Goal: Information Seeking & Learning: Learn about a topic

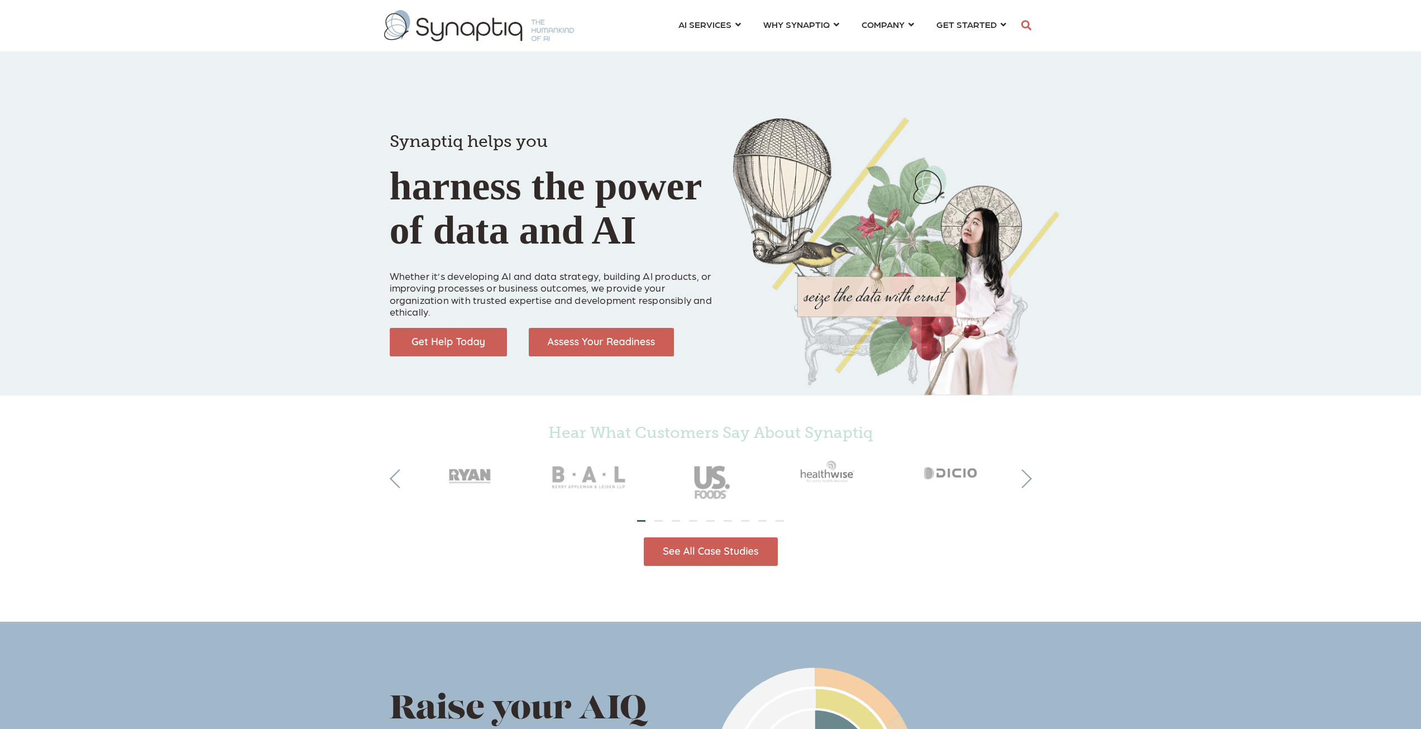
scroll to position [0, 5]
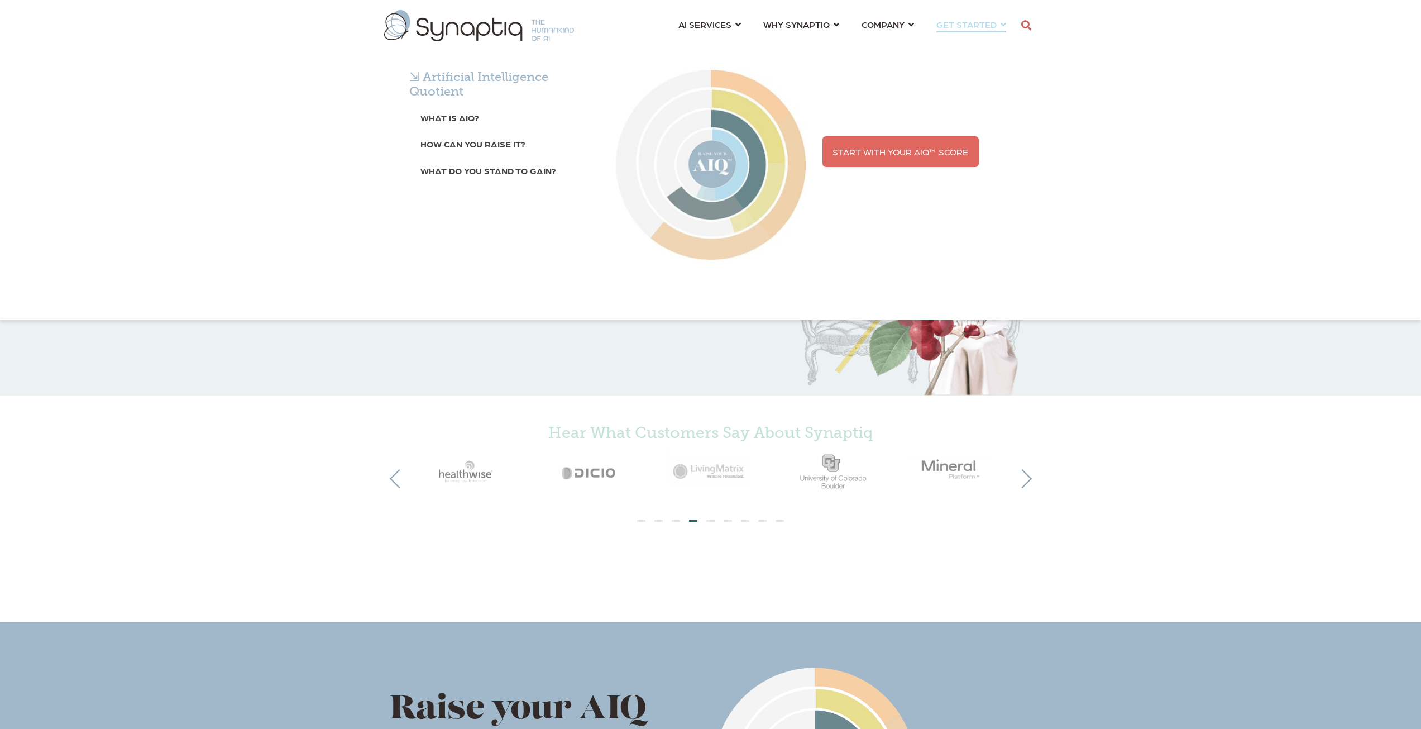
click at [872, 147] on span "Start With Your AIQ™ Score" at bounding box center [901, 151] width 136 height 11
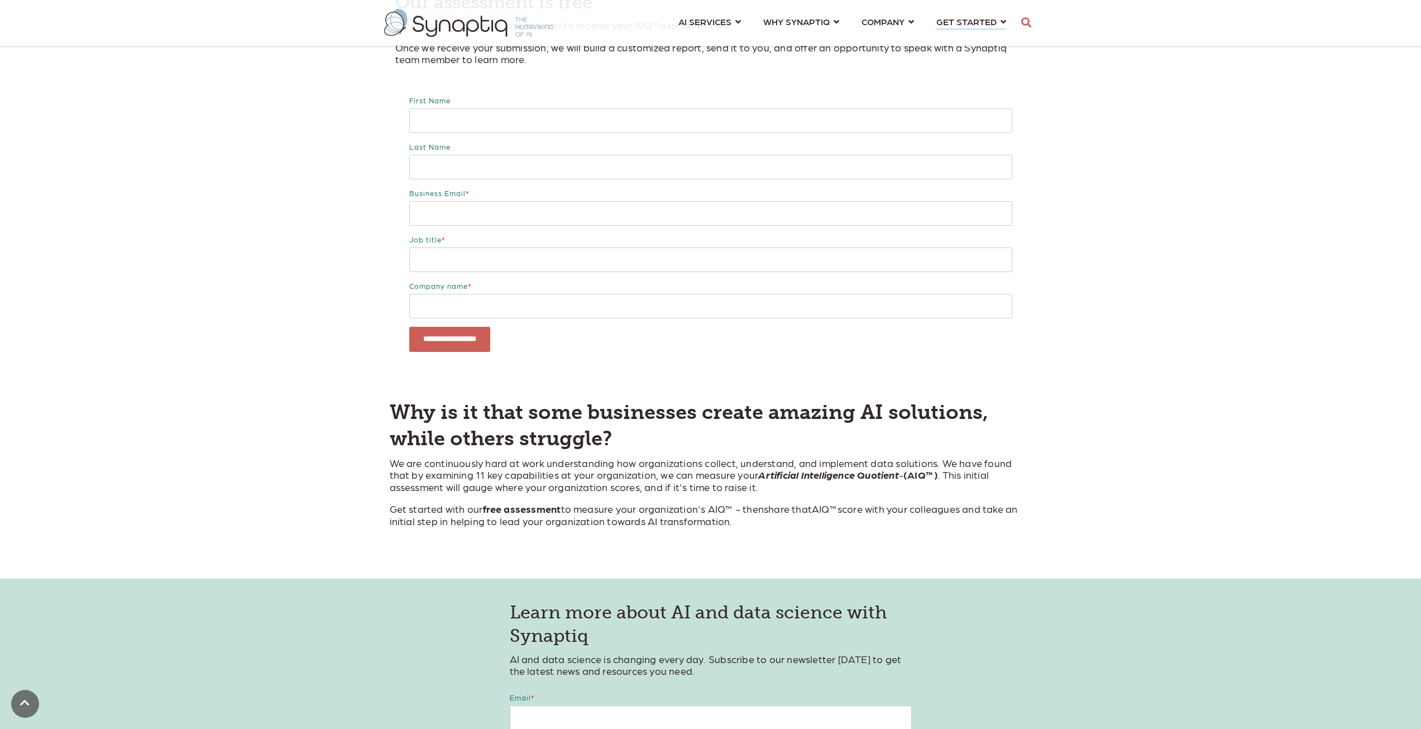
scroll to position [335, 0]
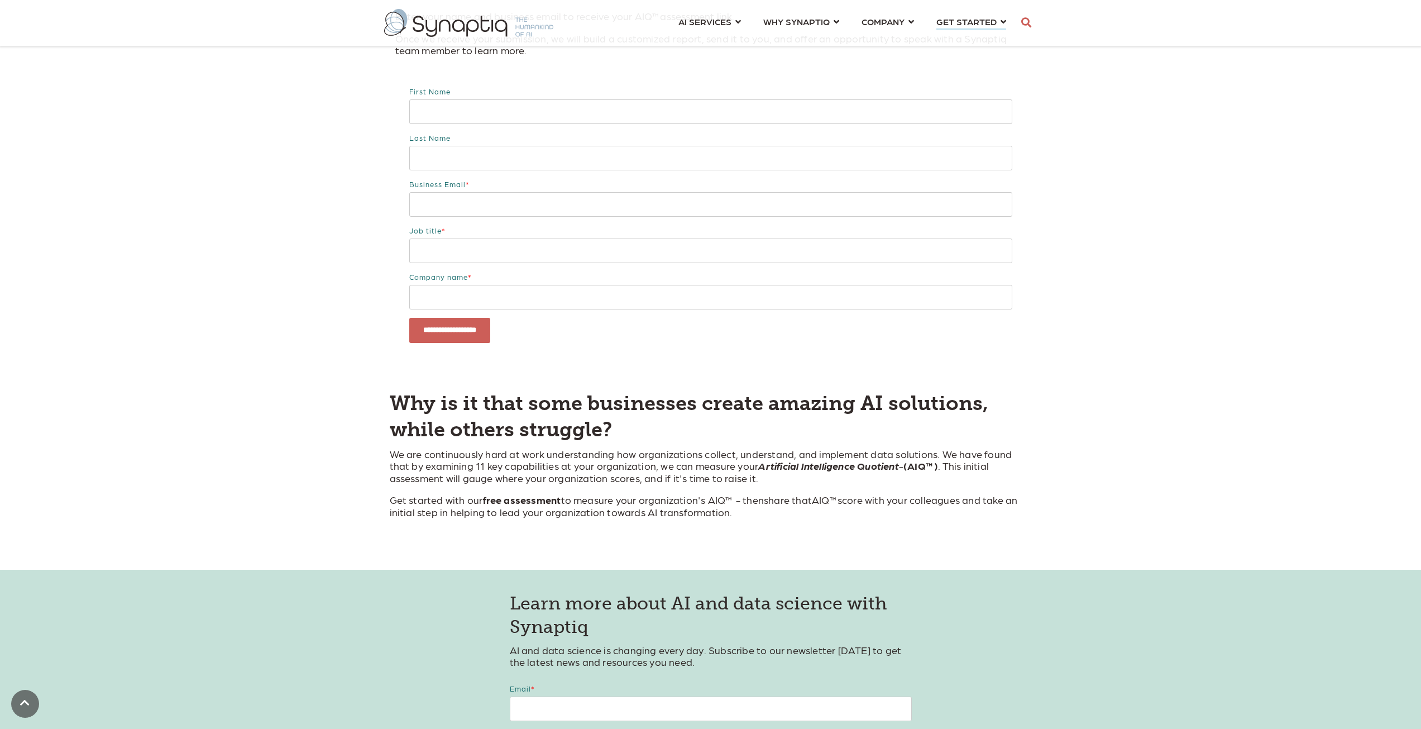
drag, startPoint x: 548, startPoint y: 452, endPoint x: 709, endPoint y: 475, distance: 163.1
click at [709, 475] on p "We are continuously hard at work understanding how organizations collect, under…" at bounding box center [711, 466] width 642 height 36
drag, startPoint x: 428, startPoint y: 500, endPoint x: 744, endPoint y: 506, distance: 316.1
click at [744, 506] on p "Get started with our free assessment to measure your organization's AIQ ™ - the…" at bounding box center [711, 506] width 642 height 24
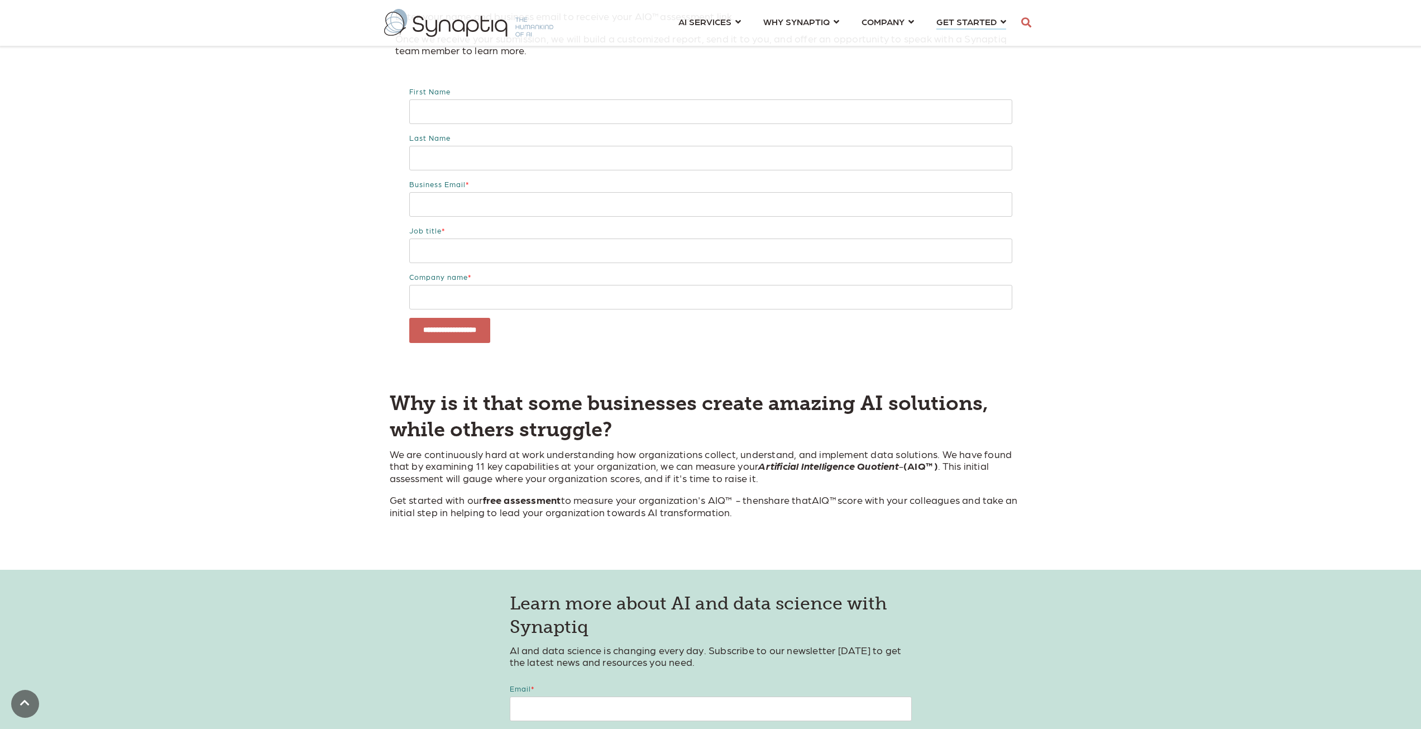
click at [744, 506] on p "Get started with our free assessment to measure your organization's AIQ ™ - the…" at bounding box center [711, 506] width 642 height 24
drag, startPoint x: 748, startPoint y: 511, endPoint x: 412, endPoint y: 458, distance: 340.4
click at [412, 458] on div "Why is it that some businesses create amazing AI solutions, while others strugg…" at bounding box center [711, 454] width 642 height 128
click at [411, 458] on span "We are continuously hard at work understanding how organizations collect, under…" at bounding box center [701, 466] width 623 height 36
click at [394, 401] on strong "Why is it that some businesses create amazing AI solutions, while others strugg…" at bounding box center [689, 416] width 599 height 50
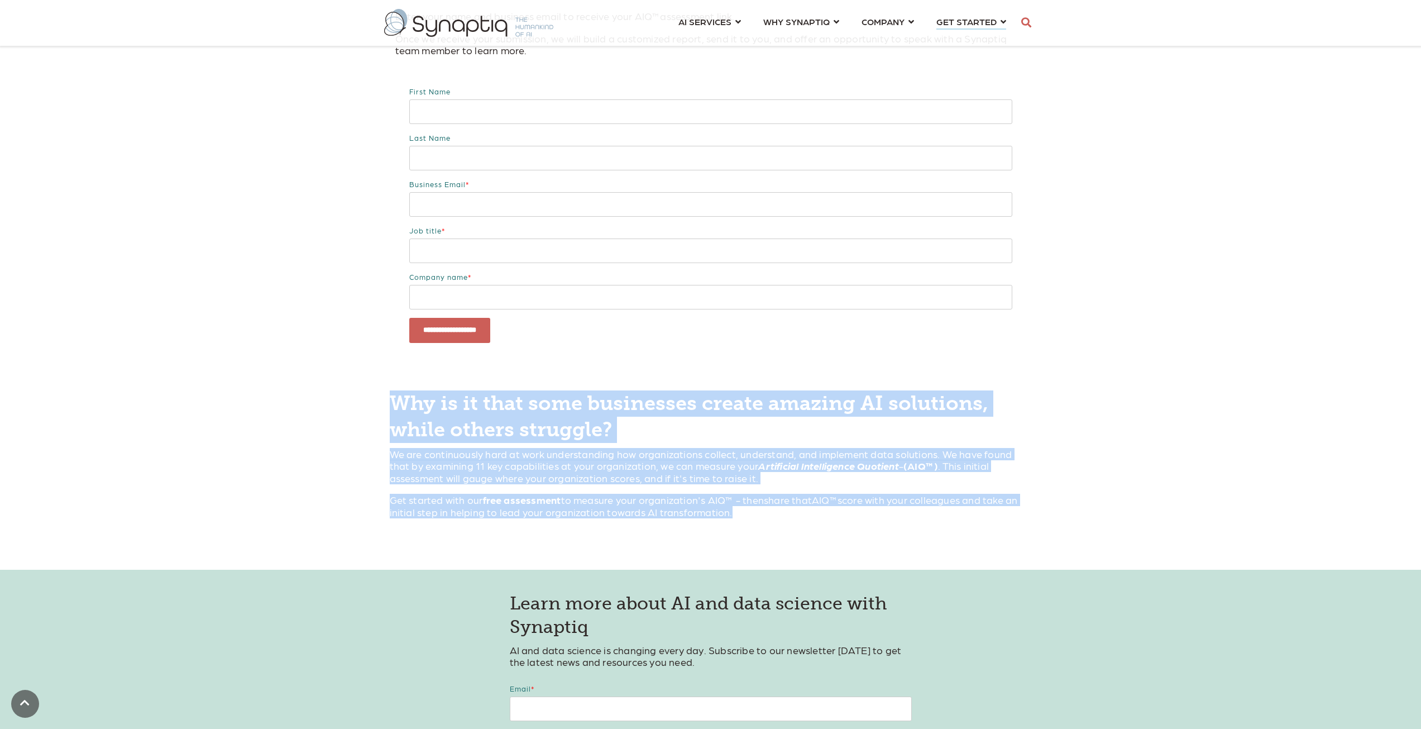
drag, startPoint x: 390, startPoint y: 399, endPoint x: 771, endPoint y: 535, distance: 403.7
click at [766, 538] on div "Why is it that some businesses create amazing AI solutions, while others strugg…" at bounding box center [711, 466] width 642 height 152
click at [771, 533] on div at bounding box center [710, 535] width 603 height 14
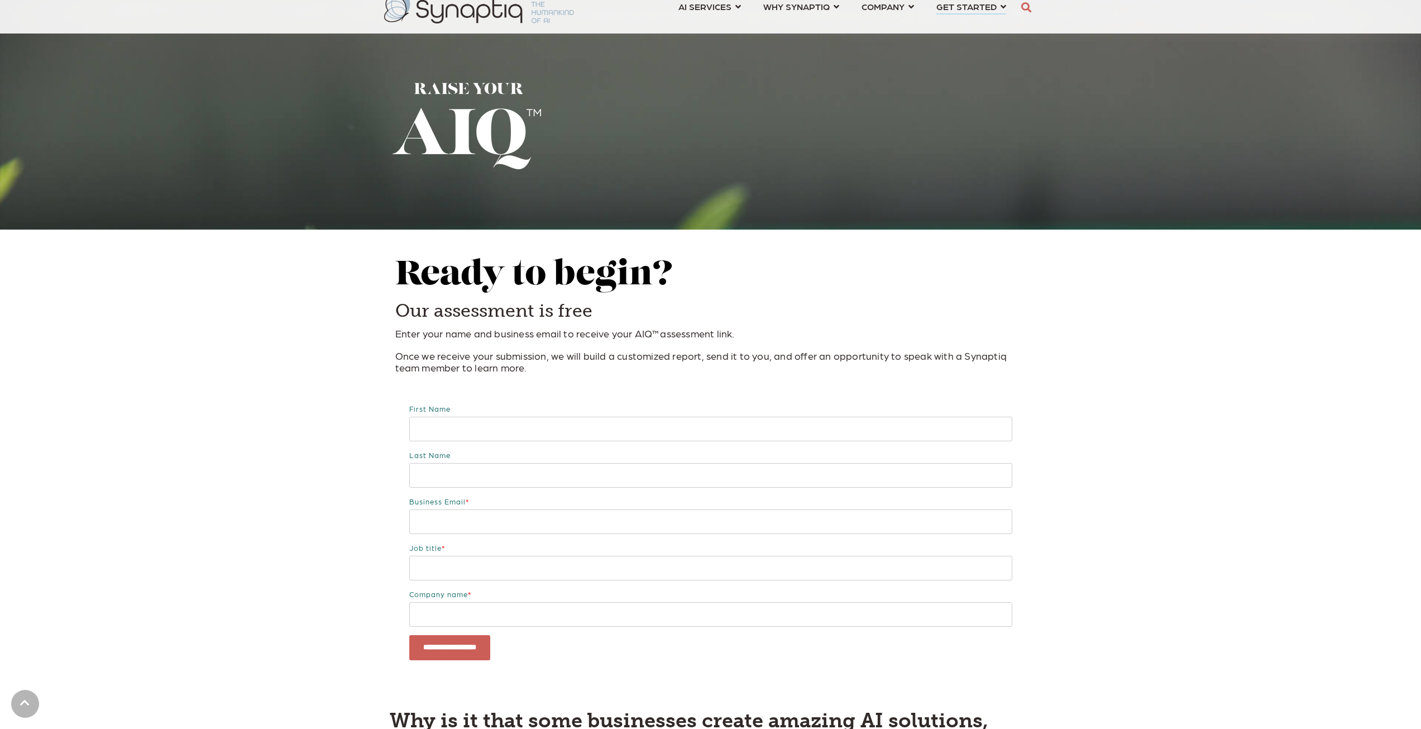
scroll to position [0, 0]
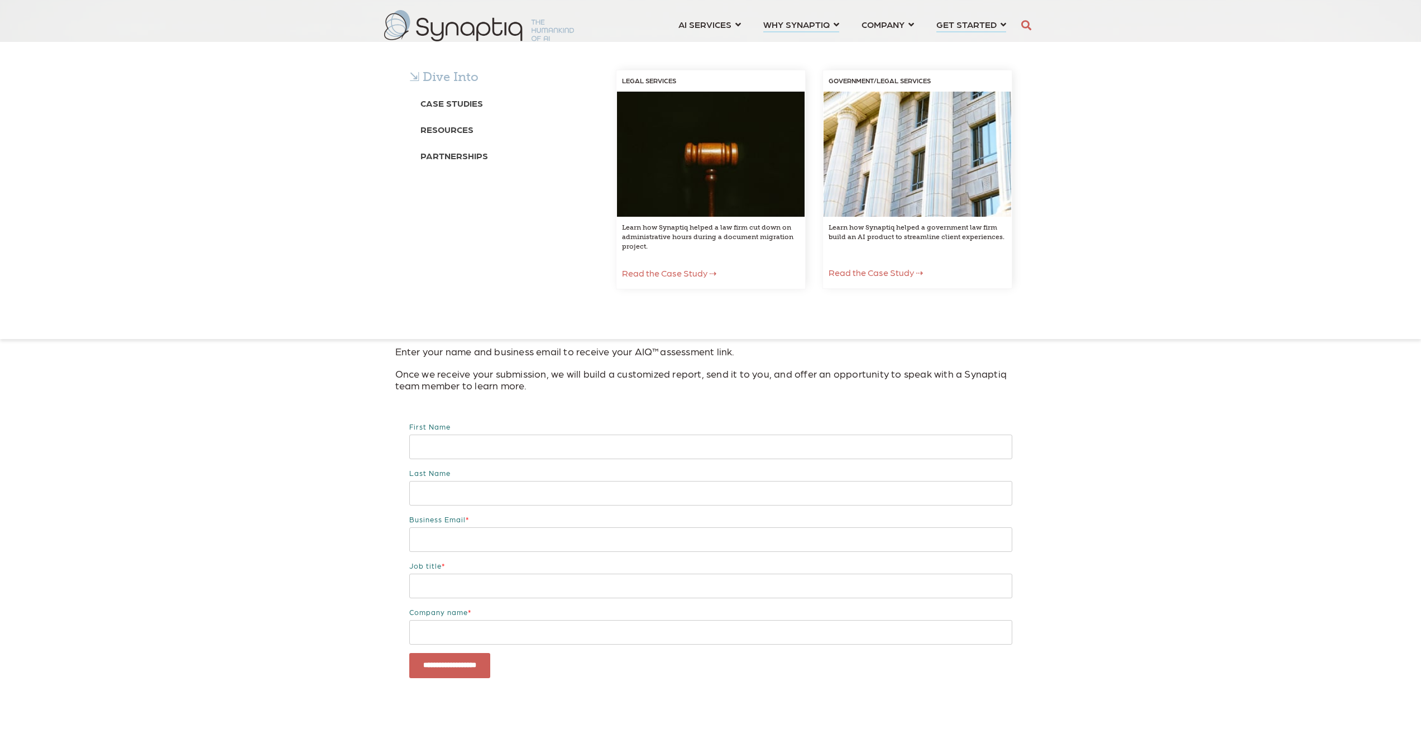
click at [868, 274] on span "Read the Case Study ⇢" at bounding box center [876, 272] width 94 height 11
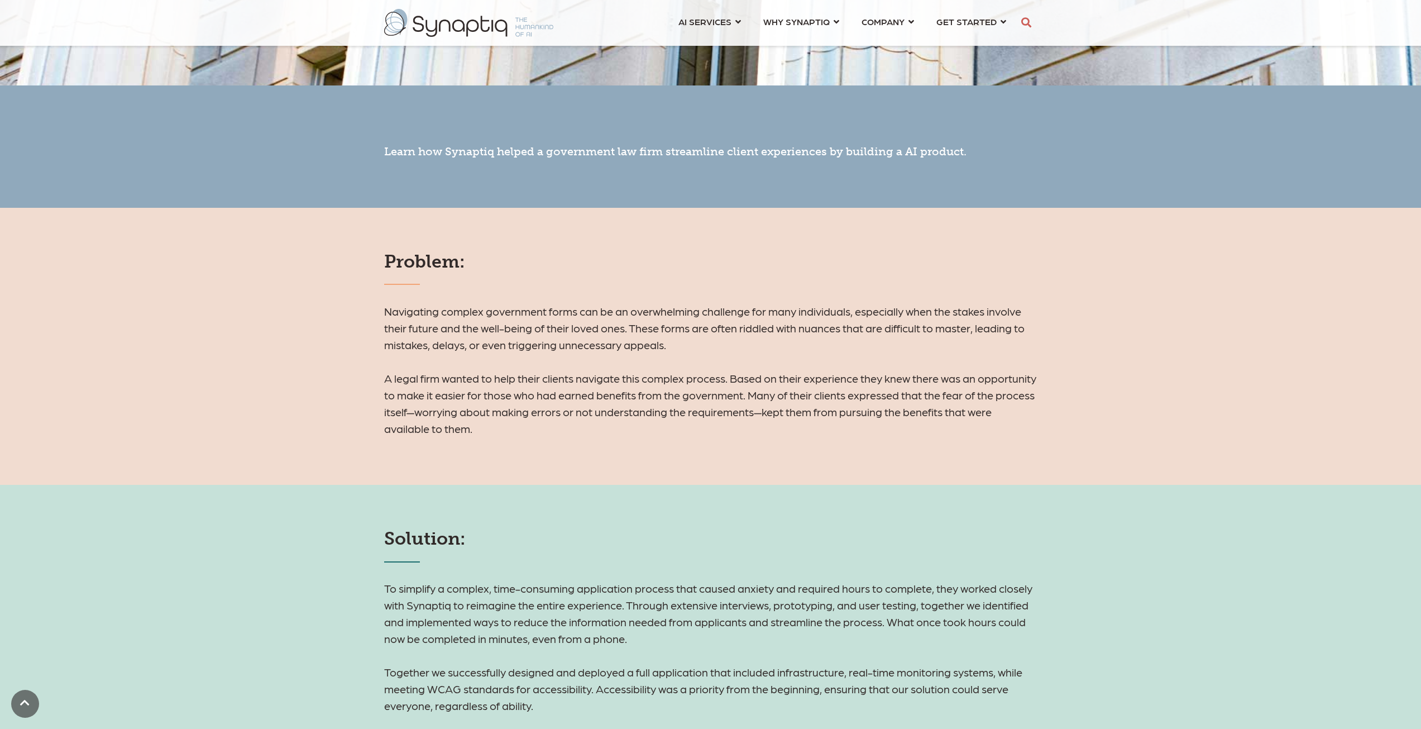
scroll to position [558, 0]
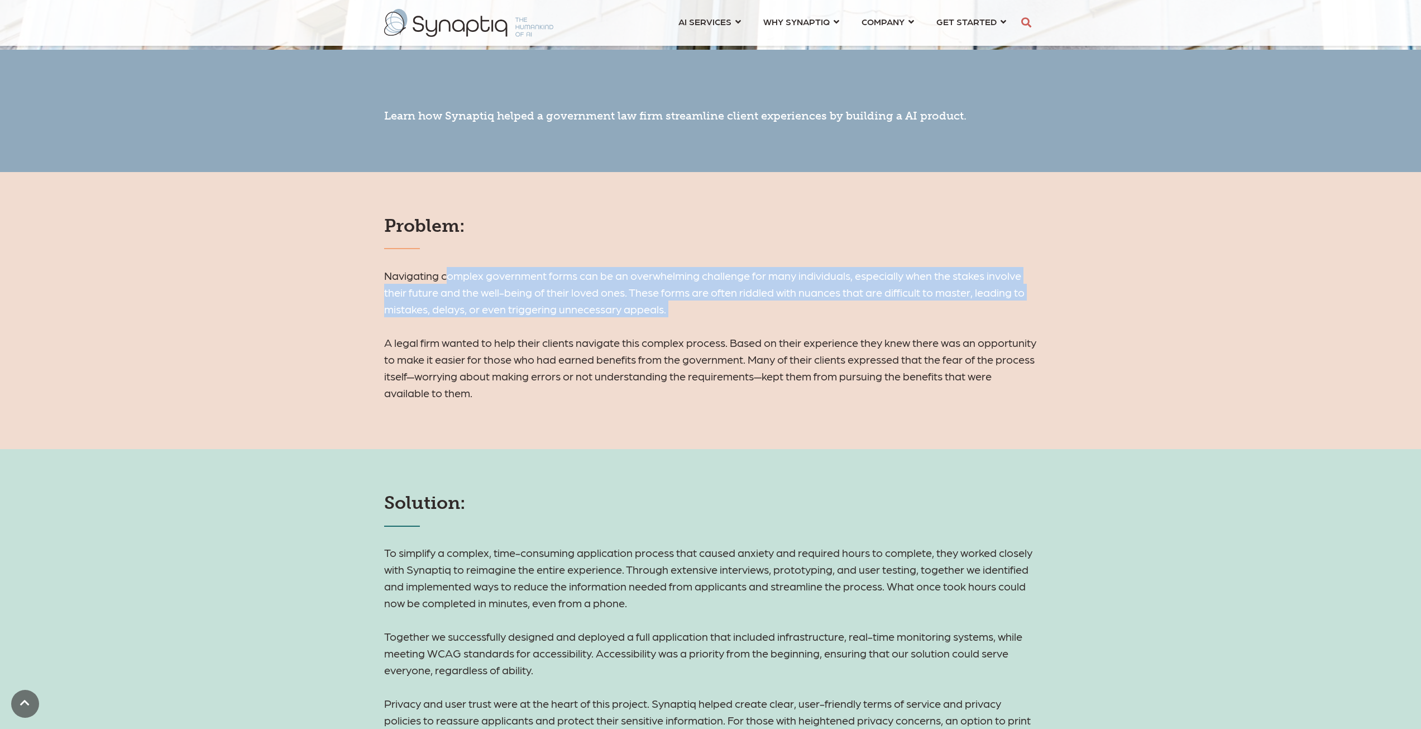
drag, startPoint x: 472, startPoint y: 279, endPoint x: 768, endPoint y: 321, distance: 298.9
click at [768, 321] on h6 "Navigating complex government forms can be an overwhelming challenge for many i…" at bounding box center [710, 334] width 653 height 134
click at [767, 321] on h6 "Navigating complex government forms can be an overwhelming challenge for many i…" at bounding box center [710, 334] width 653 height 134
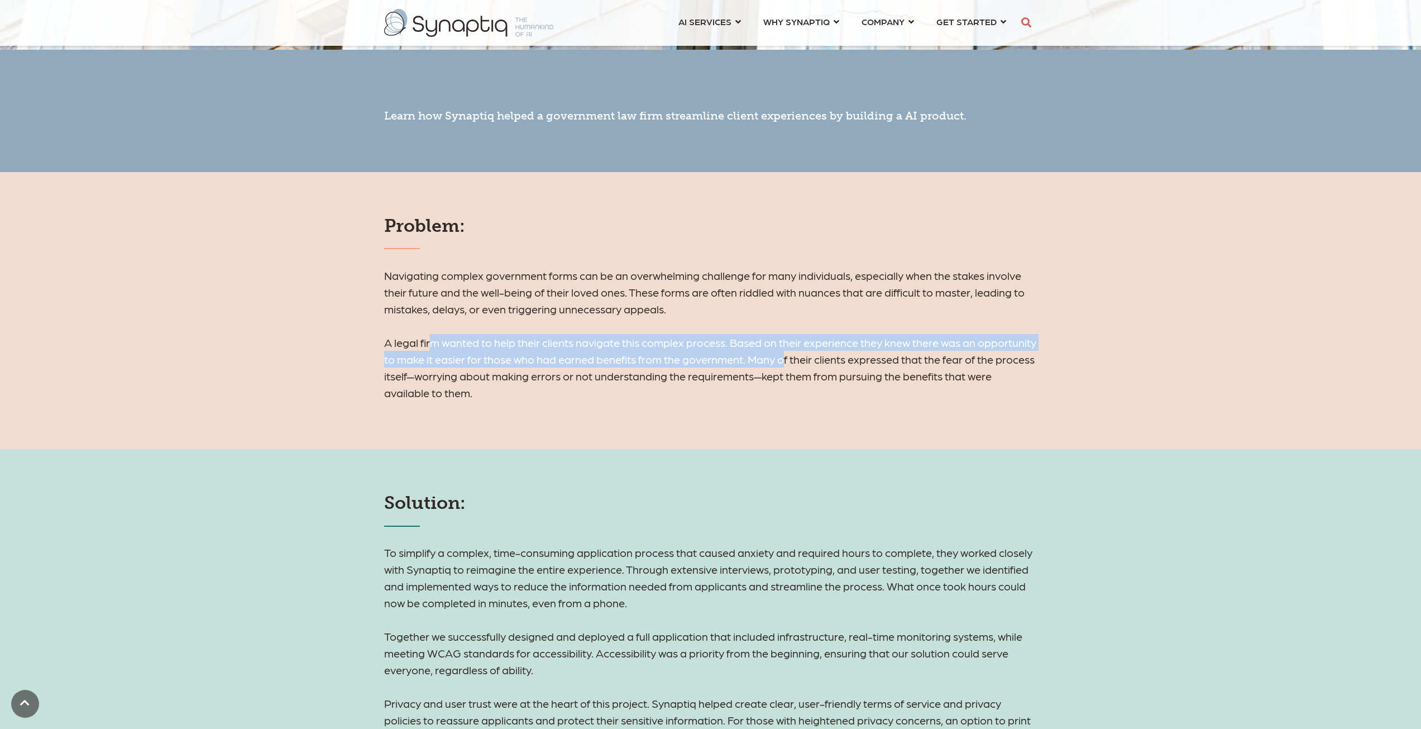
drag, startPoint x: 436, startPoint y: 346, endPoint x: 880, endPoint y: 355, distance: 444.0
click at [855, 352] on h6 "Navigating complex government forms can be an overwhelming challenge for many i…" at bounding box center [710, 334] width 653 height 134
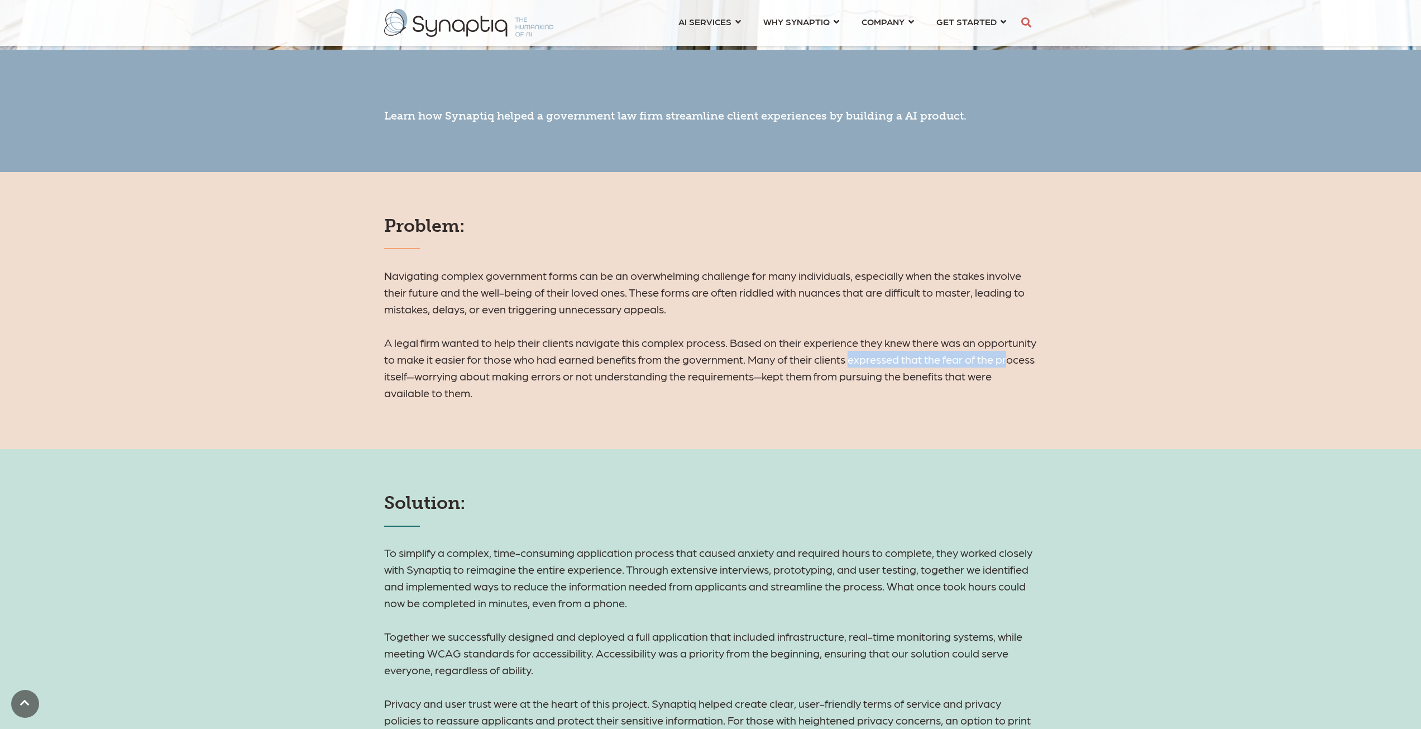
drag, startPoint x: 917, startPoint y: 362, endPoint x: 427, endPoint y: 377, distance: 490.5
click at [427, 377] on h6 "Navigating complex government forms can be an overwhelming challenge for many i…" at bounding box center [710, 334] width 653 height 134
click at [444, 374] on h6 "Navigating complex government forms can be an overwhelming challenge for many i…" at bounding box center [710, 334] width 653 height 134
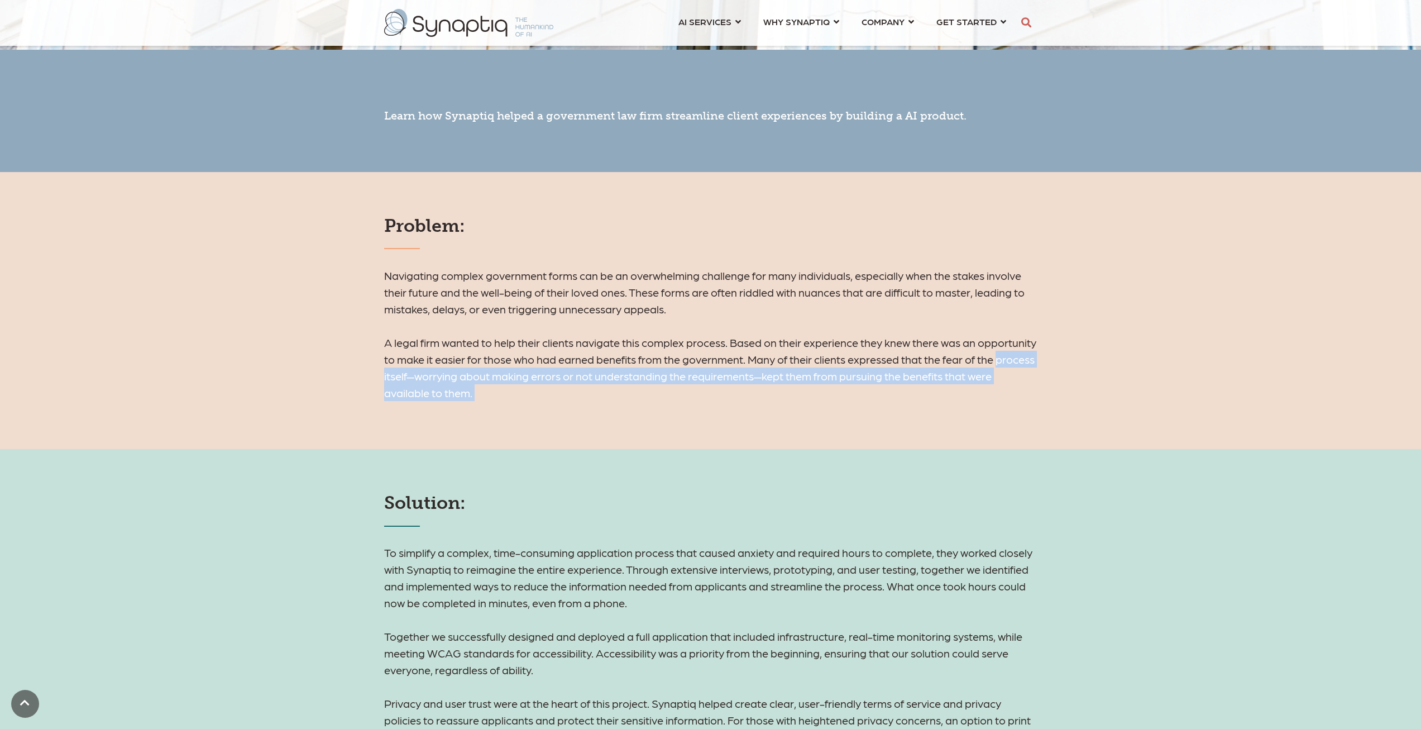
drag, startPoint x: 444, startPoint y: 374, endPoint x: 551, endPoint y: 410, distance: 113.0
click at [551, 410] on div "Problem: Navigating complex government forms can be an overwhelming challenge f…" at bounding box center [710, 310] width 1421 height 277
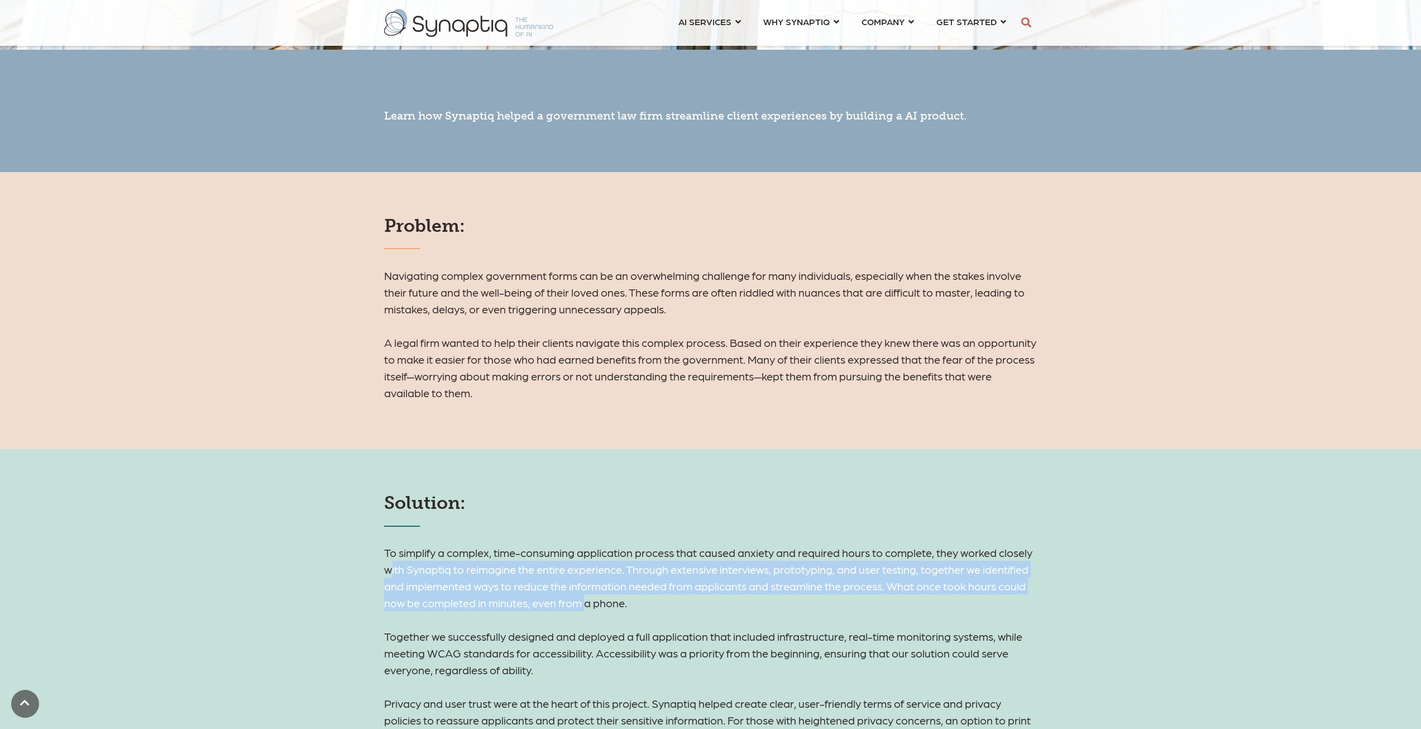
drag, startPoint x: 431, startPoint y: 570, endPoint x: 649, endPoint y: 600, distance: 221.0
click at [649, 600] on h6 "To simplify a complex, time-consuming application process that caused anxiety a…" at bounding box center [710, 695] width 653 height 302
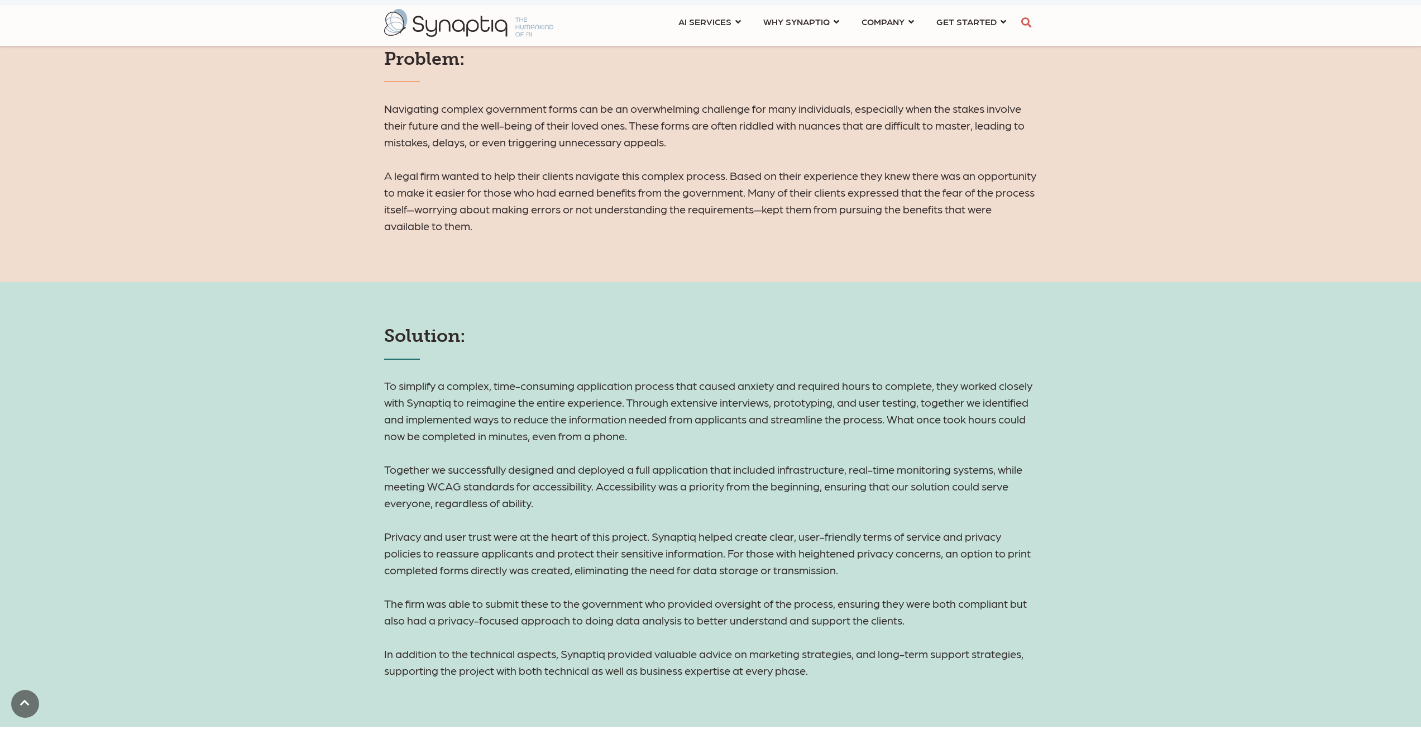
scroll to position [726, 0]
drag, startPoint x: 451, startPoint y: 464, endPoint x: 435, endPoint y: 485, distance: 25.9
click at [435, 485] on h6 "To simplify a complex, time-consuming application process that caused anxiety a…" at bounding box center [710, 527] width 653 height 302
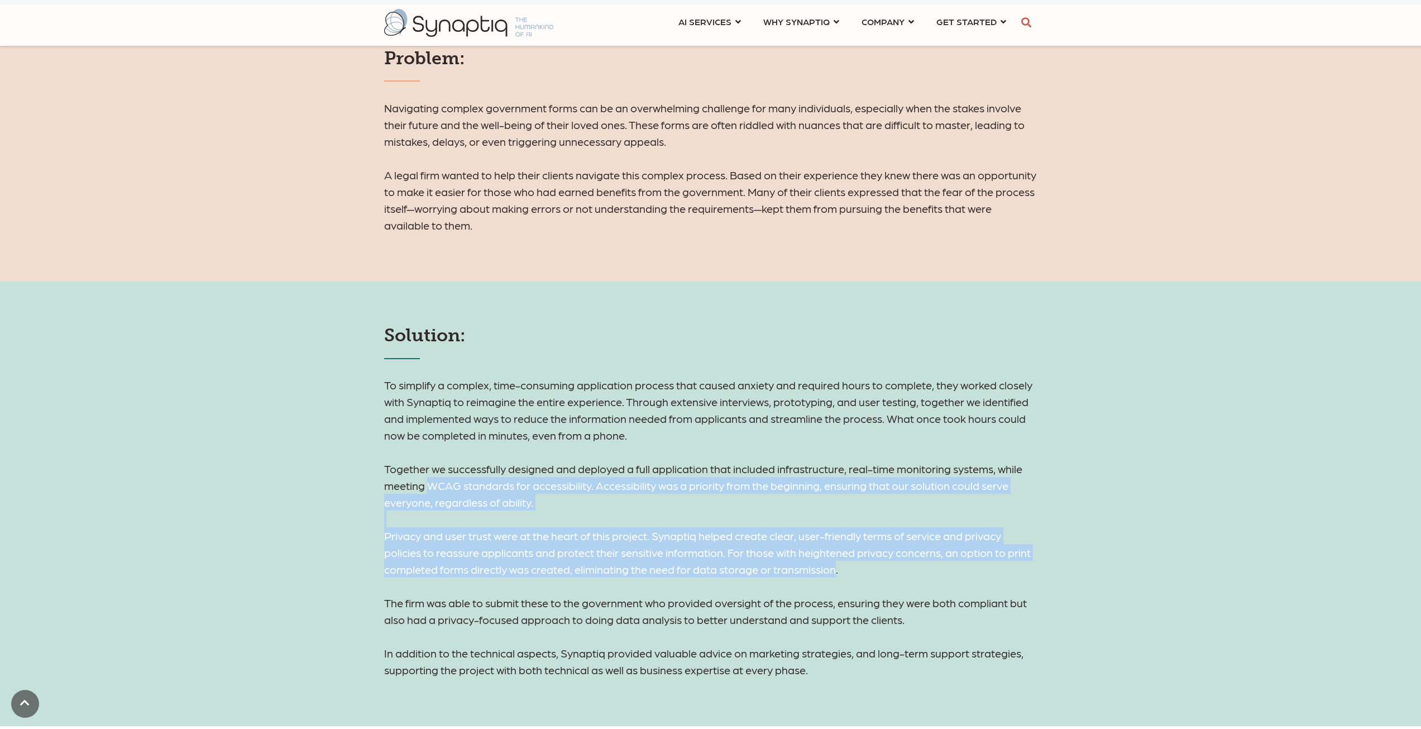
drag, startPoint x: 434, startPoint y: 485, endPoint x: 850, endPoint y: 570, distance: 424.7
click at [843, 570] on h6 "To simplify a complex, time-consuming application process that caused anxiety a…" at bounding box center [710, 527] width 653 height 302
click at [850, 570] on h6 "To simplify a complex, time-consuming application process that caused anxiety a…" at bounding box center [710, 527] width 653 height 302
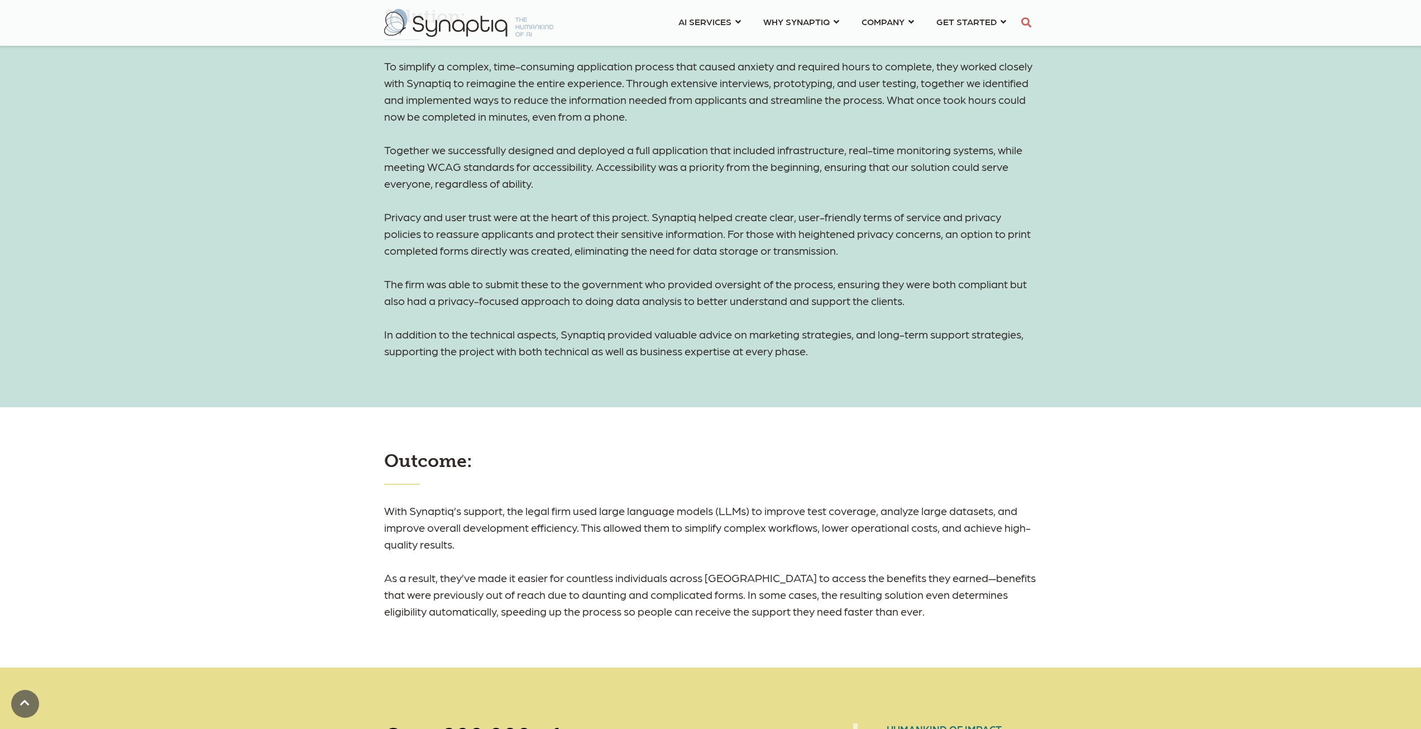
scroll to position [1061, 0]
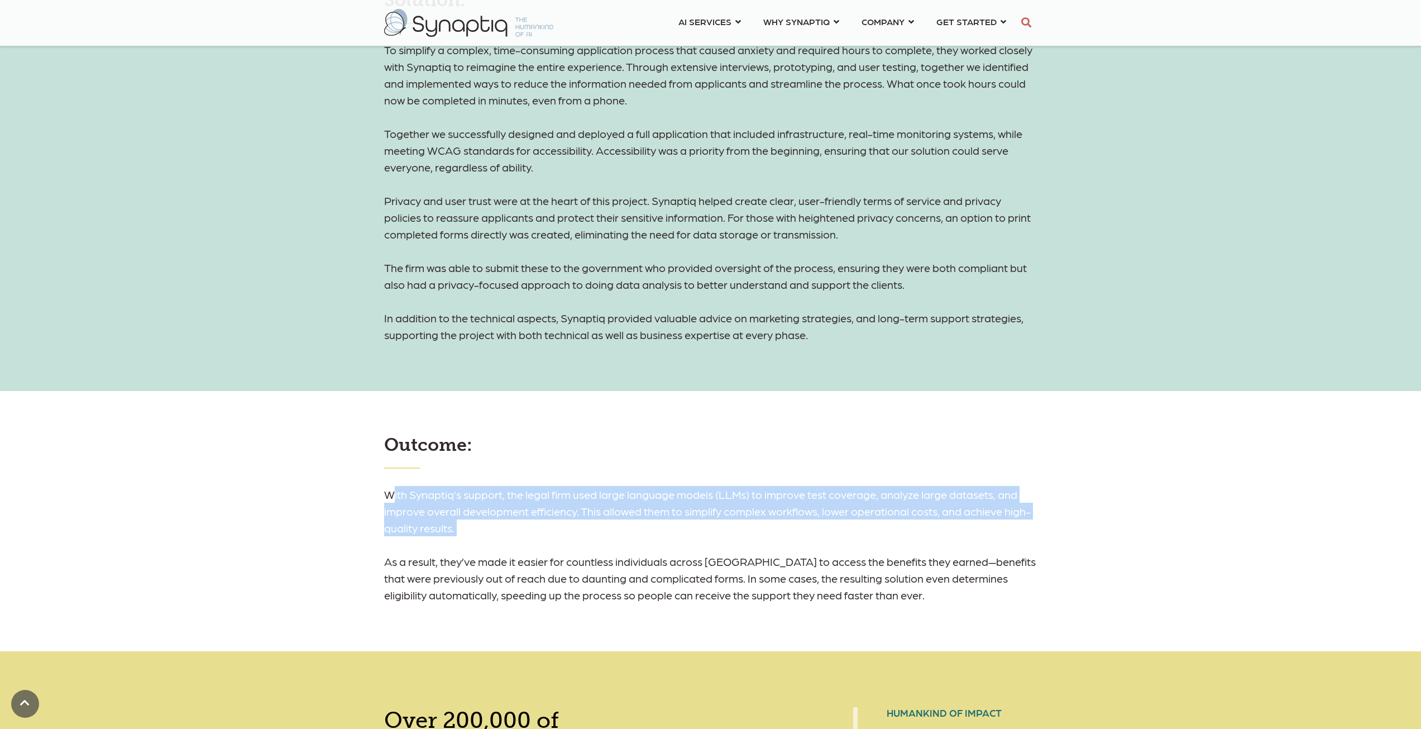
drag, startPoint x: 392, startPoint y: 500, endPoint x: 629, endPoint y: 542, distance: 241.0
click at [631, 542] on h6 "With Synaptiq’s support, the legal firm used large language models (LLMs) to im…" at bounding box center [710, 544] width 653 height 117
click at [629, 542] on h6 "With Synaptiq’s support, the legal firm used large language models (LLMs) to im…" at bounding box center [710, 544] width 653 height 117
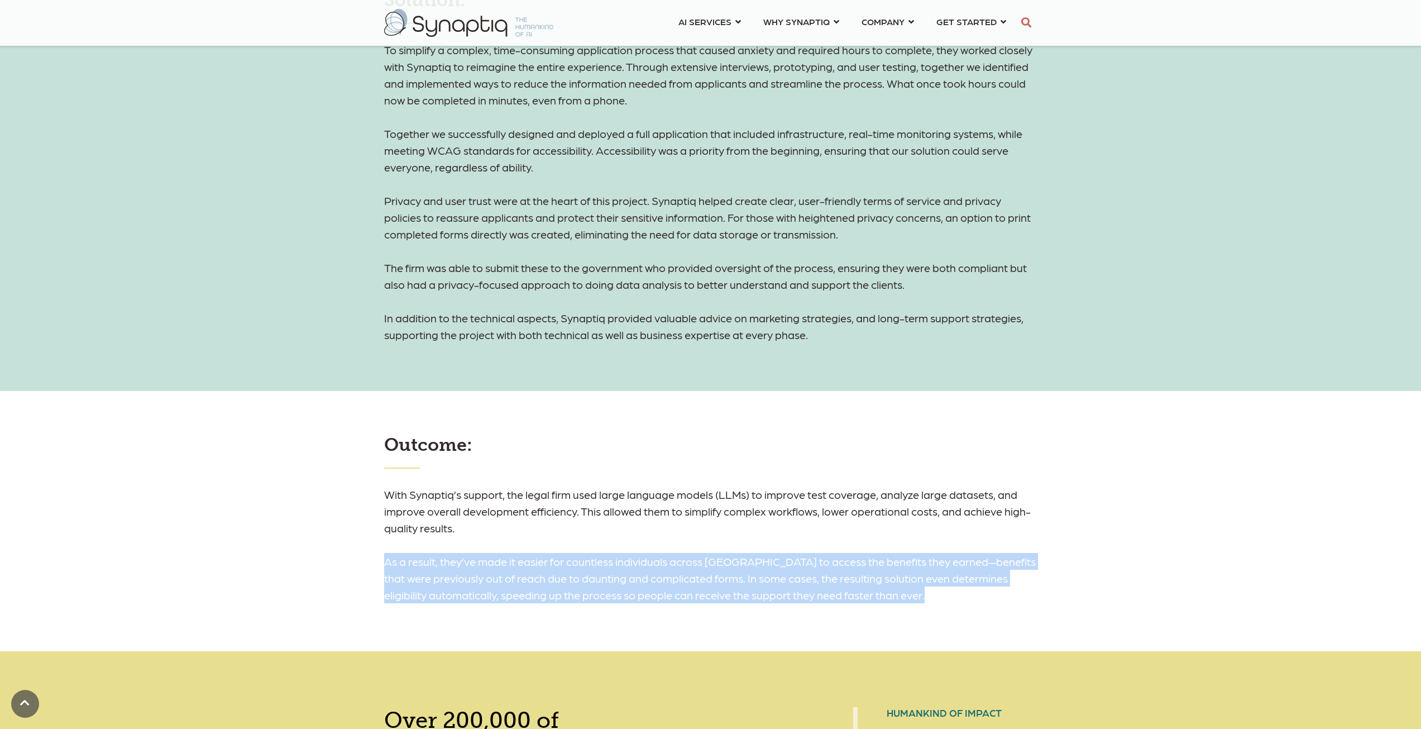
drag, startPoint x: 380, startPoint y: 559, endPoint x: 967, endPoint y: 591, distance: 587.7
click at [967, 591] on div "Outcome: With Synaptiq’s support, the legal firm used large language models (LL…" at bounding box center [711, 518] width 670 height 169
click at [967, 591] on h6 "With Synaptiq’s support, the legal firm used large language models (LLMs) to im…" at bounding box center [710, 544] width 653 height 117
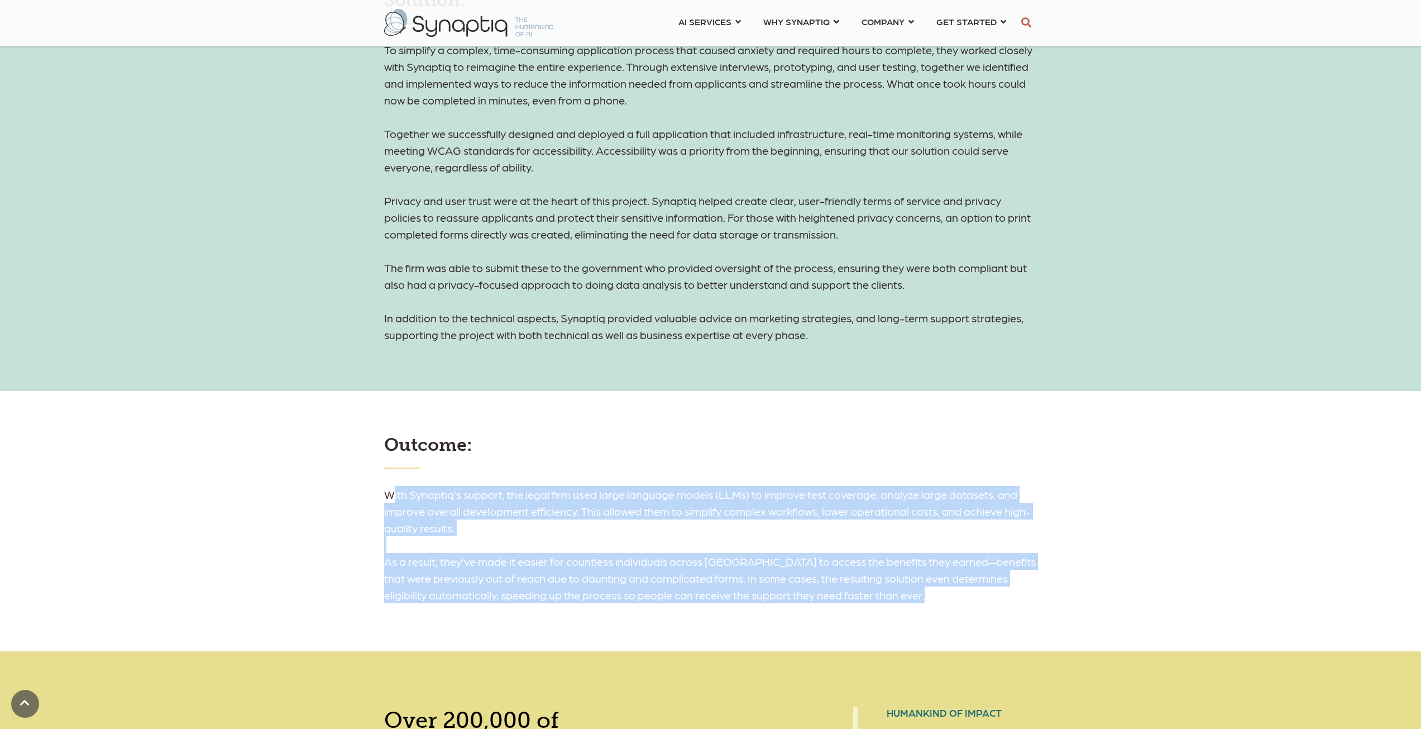
drag, startPoint x: 943, startPoint y: 595, endPoint x: 392, endPoint y: 502, distance: 558.4
click at [392, 502] on h6 "With Synaptiq’s support, the legal firm used large language models (LLMs) to im…" at bounding box center [710, 544] width 653 height 117
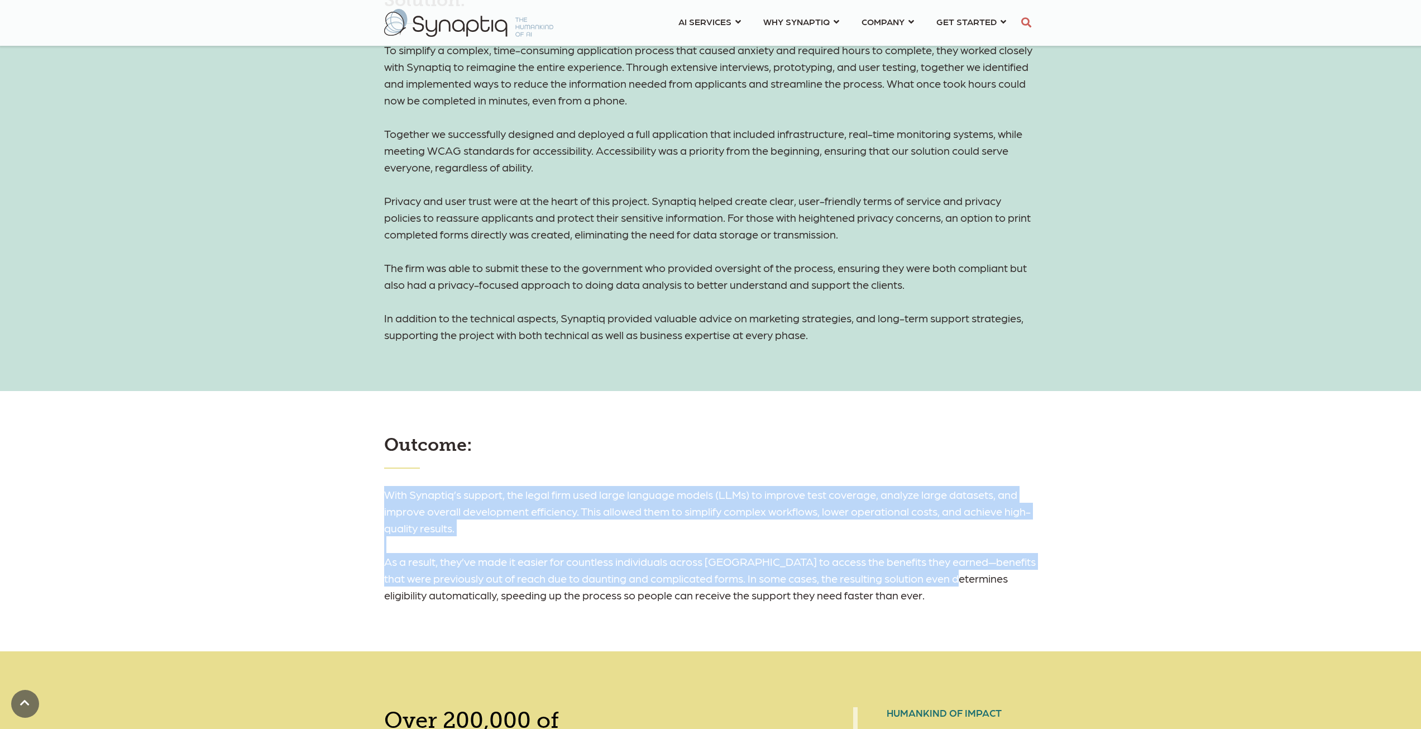
drag, startPoint x: 382, startPoint y: 499, endPoint x: 965, endPoint y: 586, distance: 589.4
click at [965, 586] on div "Outcome: With Synaptiq’s support, the legal firm used large language models (LL…" at bounding box center [711, 518] width 670 height 169
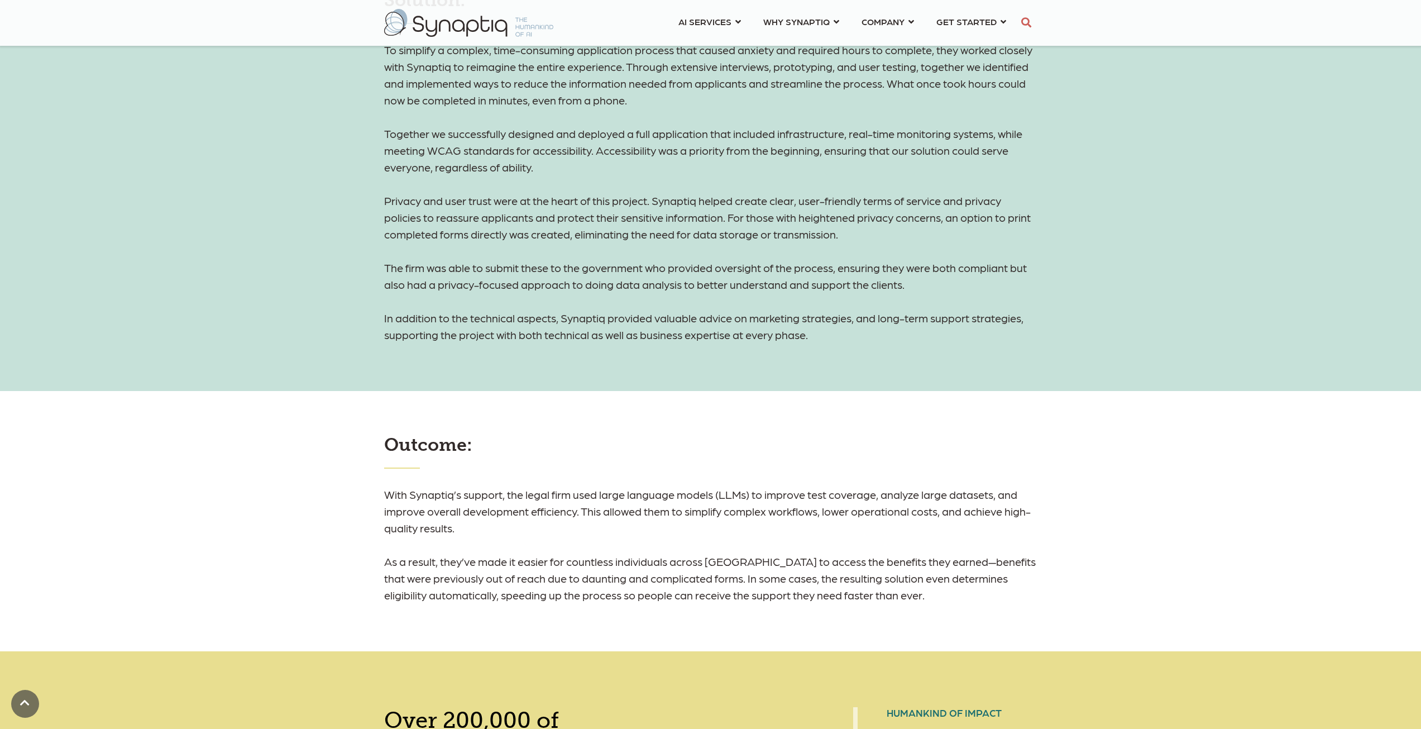
click at [972, 592] on h6 "With Synaptiq’s support, the legal firm used large language models (LLMs) to im…" at bounding box center [710, 544] width 653 height 117
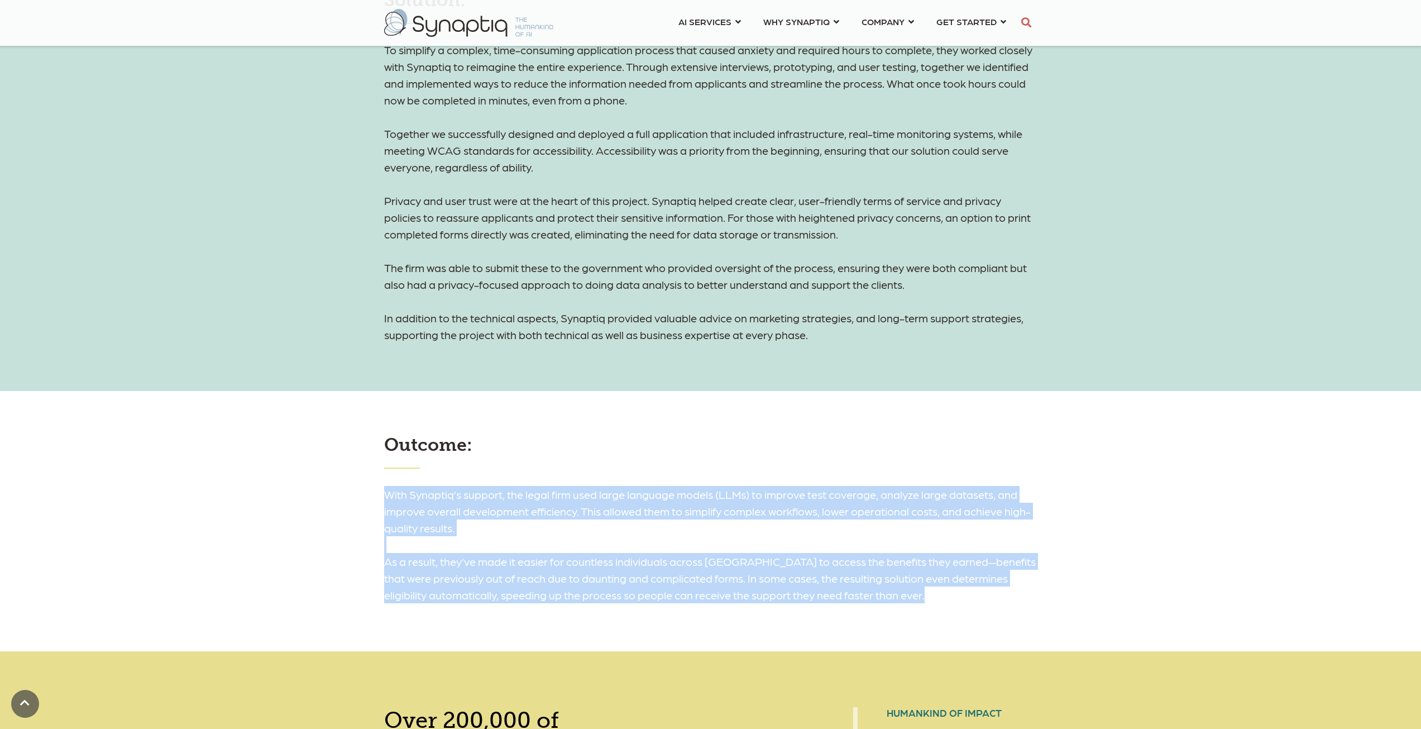
drag, startPoint x: 951, startPoint y: 601, endPoint x: 374, endPoint y: 491, distance: 587.1
click at [374, 491] on div "Outcome: With Synaptiq’s support, the legal firm used large language models (LL…" at bounding box center [710, 521] width 1421 height 260
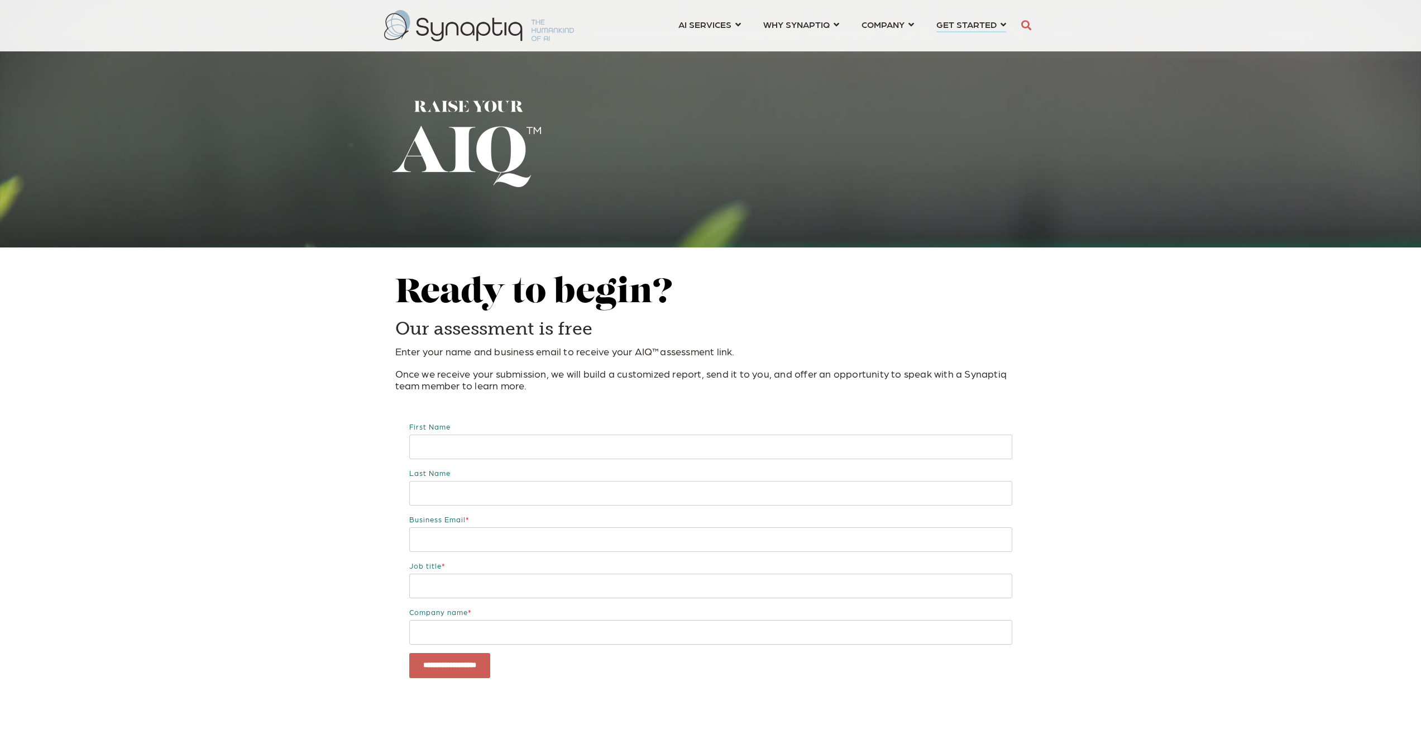
scroll to position [0, 5]
